Goal: Task Accomplishment & Management: Complete application form

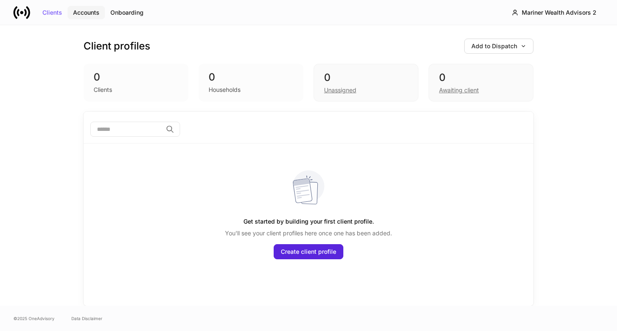
click at [89, 13] on div "Accounts" at bounding box center [86, 13] width 26 height 6
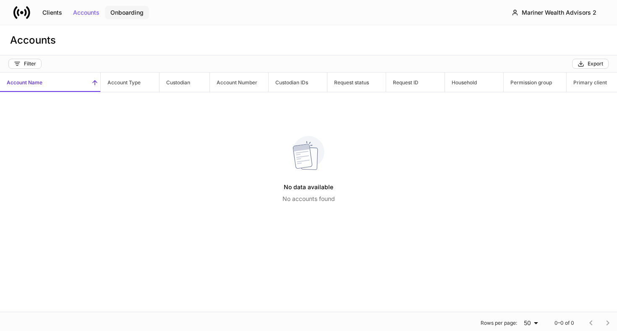
click at [120, 13] on div "Onboarding" at bounding box center [126, 13] width 33 height 6
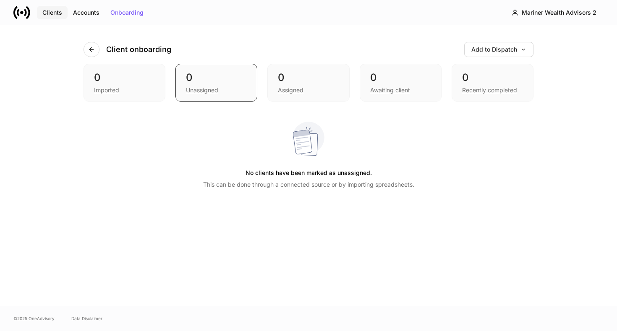
click at [45, 12] on div "Clients" at bounding box center [52, 13] width 20 height 6
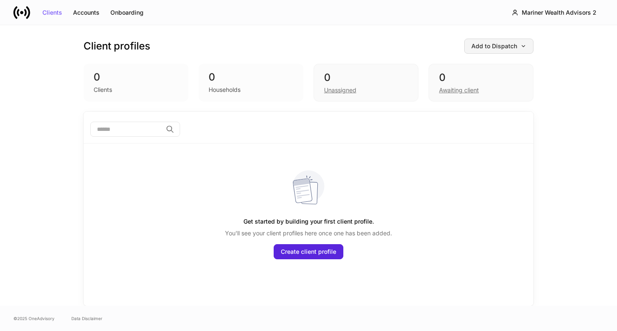
click at [525, 42] on button "Add to Dispatch" at bounding box center [498, 46] width 69 height 15
click at [596, 331] on div at bounding box center [308, 331] width 617 height 0
click at [564, 13] on div "Mariner Wealth Advisors 2" at bounding box center [559, 13] width 75 height 6
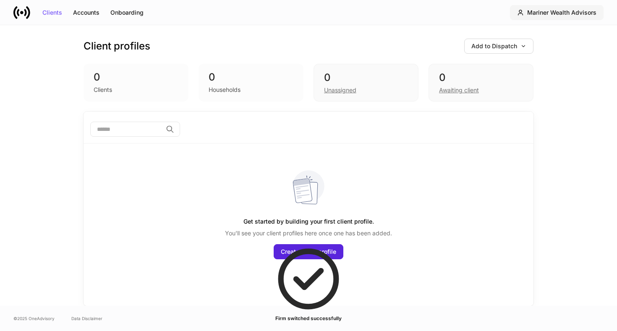
click at [571, 16] on button "Mariner Wealth Advisors" at bounding box center [557, 12] width 94 height 15
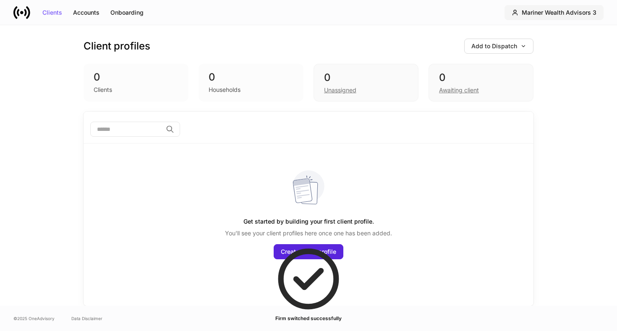
click at [552, 15] on div "Mariner Wealth Advisors 3" at bounding box center [559, 13] width 75 height 6
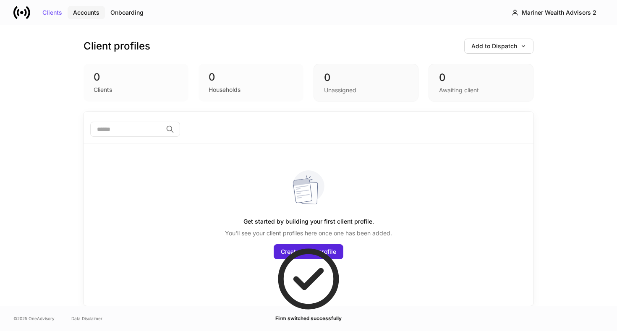
click at [92, 11] on div "Accounts" at bounding box center [86, 13] width 26 height 6
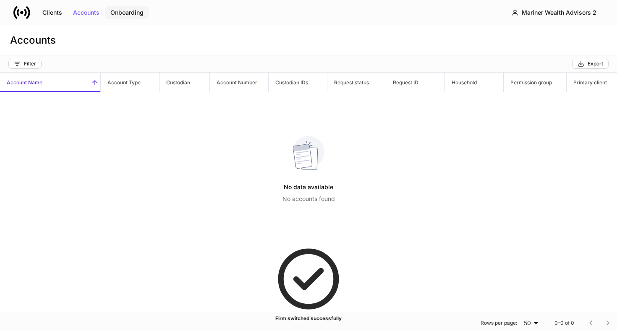
click at [144, 11] on button "Onboarding" at bounding box center [127, 12] width 44 height 13
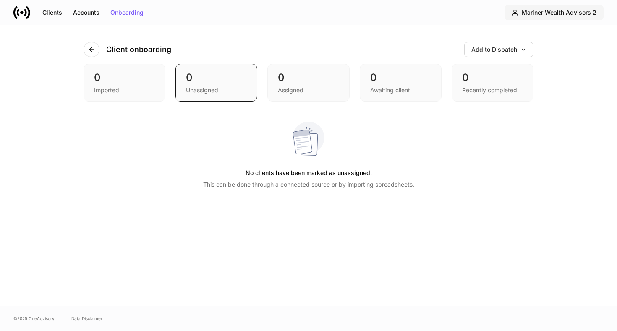
click at [560, 17] on button "Mariner Wealth Advisors 2" at bounding box center [554, 12] width 99 height 15
click at [25, 331] on div at bounding box center [308, 331] width 617 height 0
click at [21, 13] on icon at bounding box center [21, 12] width 3 height 3
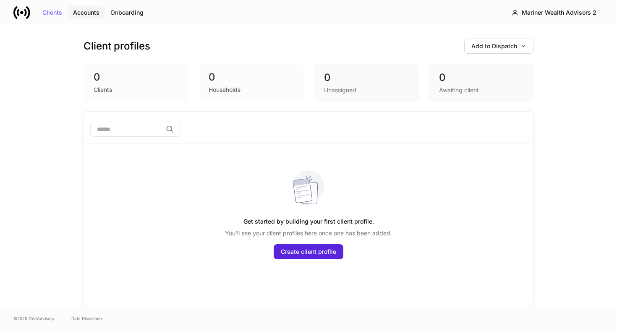
click at [82, 11] on div "Accounts" at bounding box center [86, 13] width 26 height 6
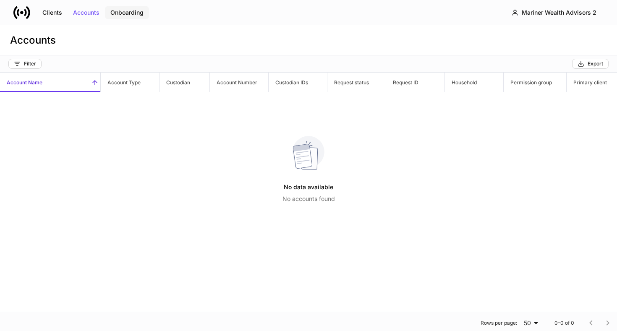
click at [139, 10] on div "Onboarding" at bounding box center [126, 13] width 33 height 6
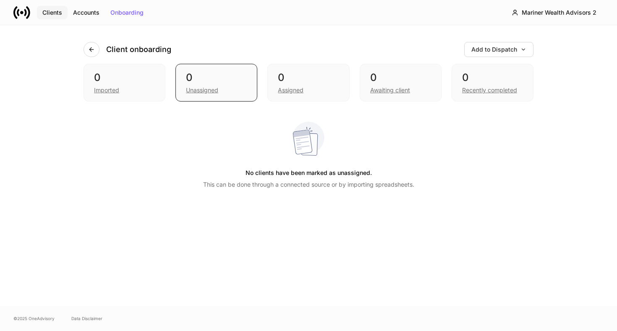
click at [52, 13] on div "Clients" at bounding box center [52, 13] width 20 height 6
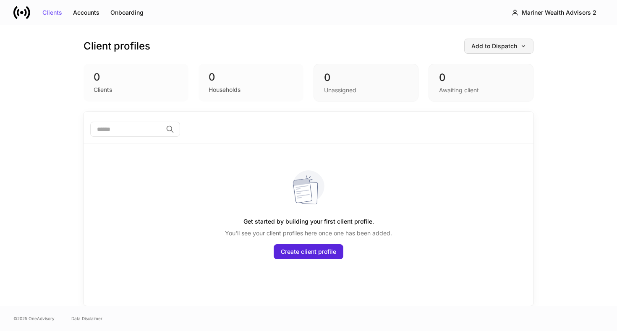
click at [522, 46] on icon "button" at bounding box center [523, 46] width 6 height 6
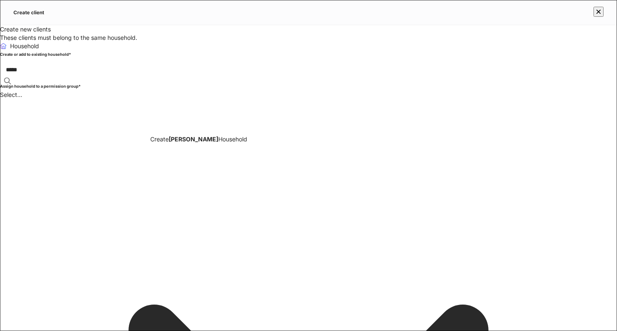
click at [454, 81] on div "***** ​" at bounding box center [308, 70] width 617 height 22
click at [196, 81] on div "***** ​" at bounding box center [308, 70] width 617 height 22
type input "*"
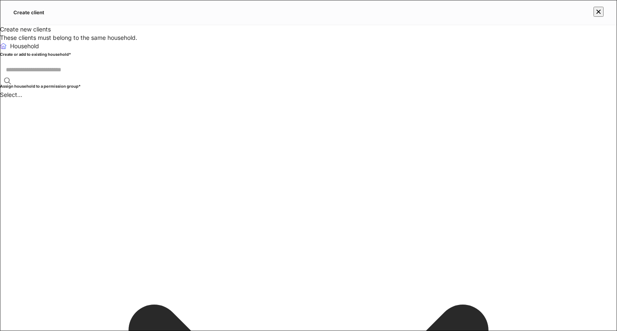
click at [596, 9] on icon "button" at bounding box center [598, 12] width 8 height 8
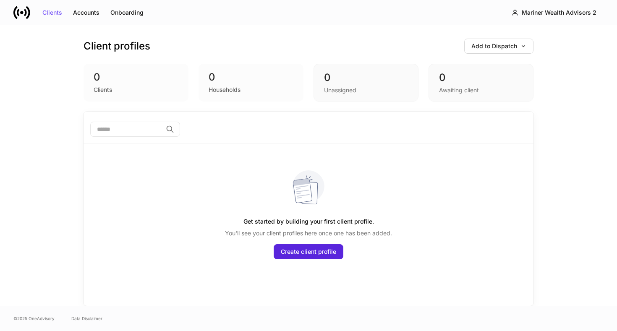
click at [222, 87] on div "Households" at bounding box center [225, 90] width 32 height 8
click at [85, 17] on button "Accounts" at bounding box center [86, 12] width 37 height 13
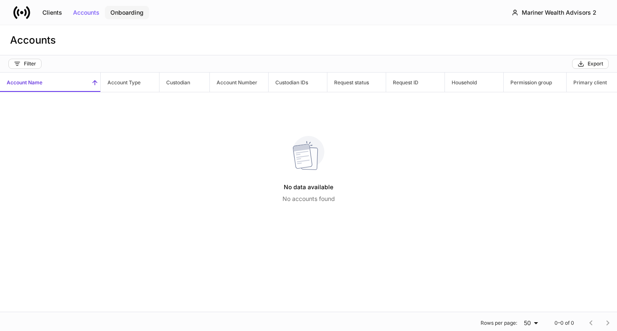
click at [124, 13] on div "Onboarding" at bounding box center [126, 13] width 33 height 6
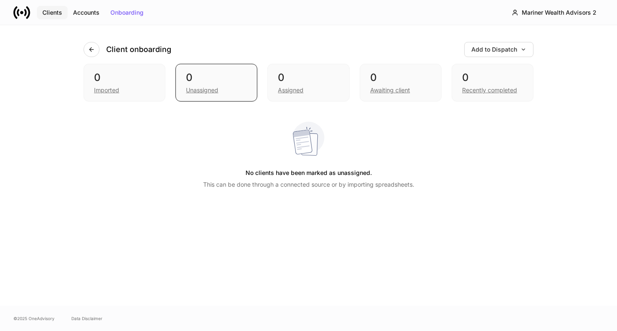
click at [59, 11] on div "Clients" at bounding box center [52, 13] width 20 height 6
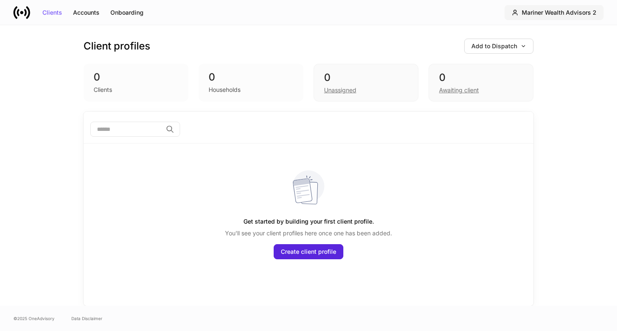
click at [578, 8] on button "Mariner Wealth Advisors 2" at bounding box center [554, 12] width 99 height 15
